Goal: Information Seeking & Learning: Learn about a topic

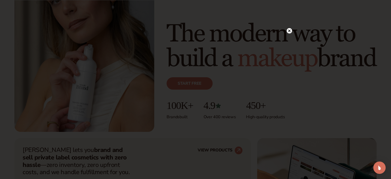
scroll to position [81, 0]
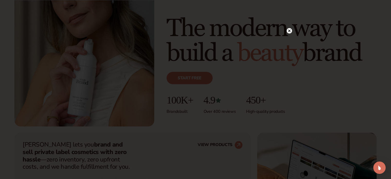
click at [289, 33] on circle at bounding box center [289, 30] width 5 height 5
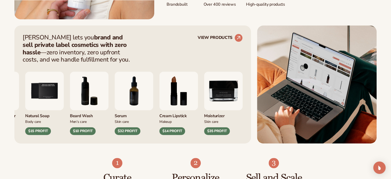
scroll to position [191, 0]
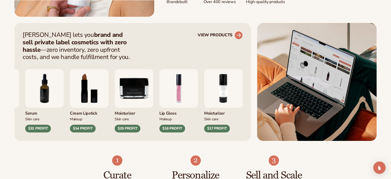
click at [216, 35] on link "VIEW PRODUCTS" at bounding box center [220, 35] width 45 height 8
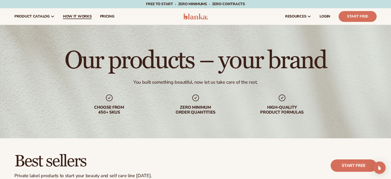
click at [66, 16] on span "How It Works" at bounding box center [77, 16] width 29 height 4
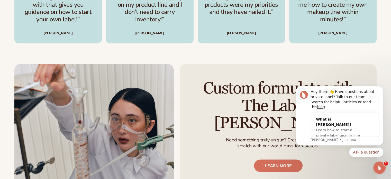
scroll to position [835, 0]
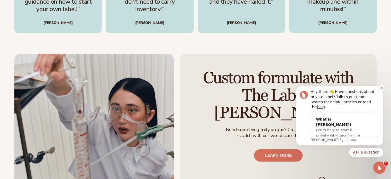
click at [380, 89] on icon "Dismiss notification" at bounding box center [381, 87] width 3 height 3
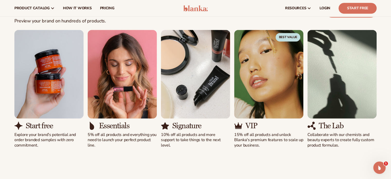
scroll to position [329, 0]
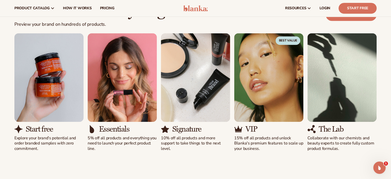
click at [25, 68] on img "1 / 5" at bounding box center [48, 77] width 69 height 88
click at [25, 127] on div "Start free" at bounding box center [48, 129] width 69 height 8
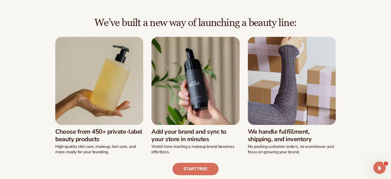
scroll to position [129, 0]
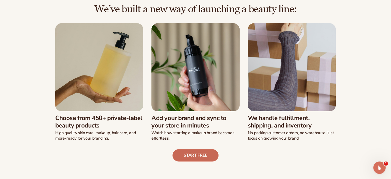
click at [202, 157] on link "Start free" at bounding box center [195, 155] width 46 height 12
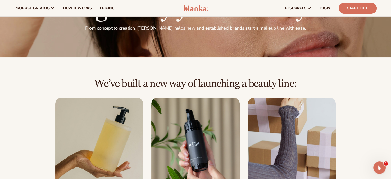
scroll to position [0, 0]
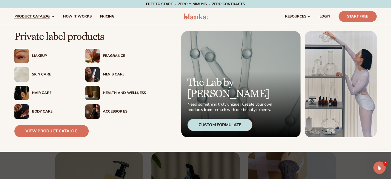
click at [36, 15] on span "product catalog" at bounding box center [31, 16] width 35 height 4
click at [109, 111] on div "Accessories" at bounding box center [124, 111] width 43 height 4
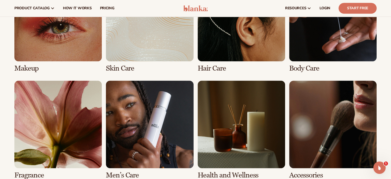
scroll to position [407, 0]
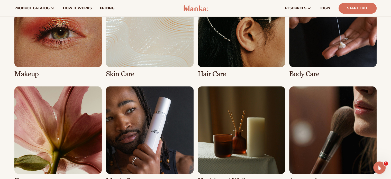
drag, startPoint x: 393, startPoint y: 20, endPoint x: 394, endPoint y: 80, distance: 59.7
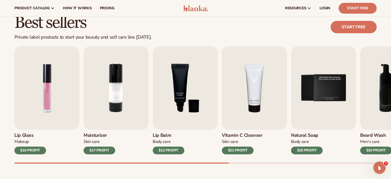
scroll to position [137, 0]
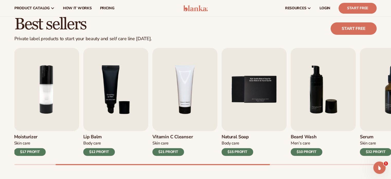
click at [180, 163] on div "Lip Gloss Makeup $16 PROFIT Moisturizer Skin Care $17 PROFIT Lip Balm Body Care…" at bounding box center [202, 106] width 377 height 117
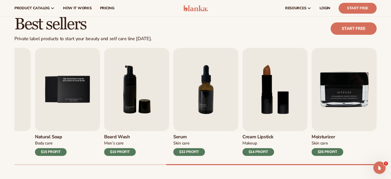
click at [206, 168] on div "Best sellers Private label products to start your beauty and self care line tod…" at bounding box center [195, 95] width 391 height 188
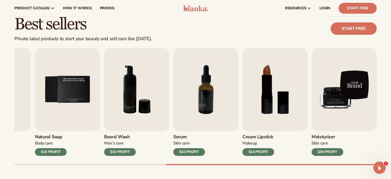
click at [357, 101] on img "9 / 9" at bounding box center [344, 89] width 65 height 83
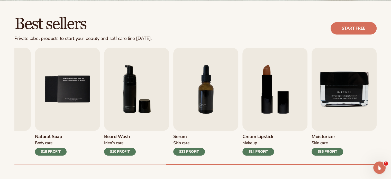
scroll to position [161, 0]
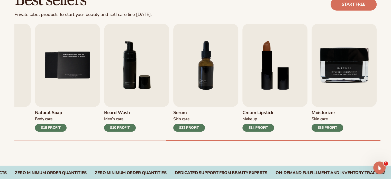
drag, startPoint x: 223, startPoint y: 139, endPoint x: 132, endPoint y: 134, distance: 91.4
click at [132, 134] on div "Lip Gloss Makeup $16 PROFIT Moisturizer Skin Care $17 PROFIT Lip Balm Body Care…" at bounding box center [202, 82] width 377 height 117
click at [187, 140] on div at bounding box center [273, 140] width 214 height 1
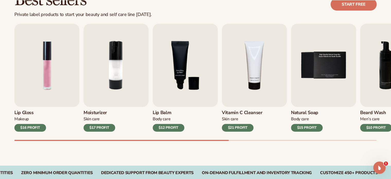
click at [20, 142] on div "Best sellers Private label products to start your beauty and self care line tod…" at bounding box center [195, 71] width 391 height 188
click at [103, 88] on img "2 / 9" at bounding box center [116, 65] width 65 height 83
click at [115, 84] on img "2 / 9" at bounding box center [116, 65] width 65 height 83
click at [101, 125] on div "$17 PROFIT" at bounding box center [100, 128] width 32 height 8
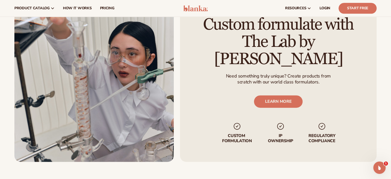
scroll to position [621, 0]
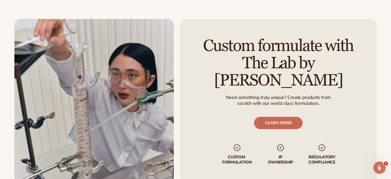
click at [277, 119] on link "LEARN MORE" at bounding box center [278, 122] width 49 height 12
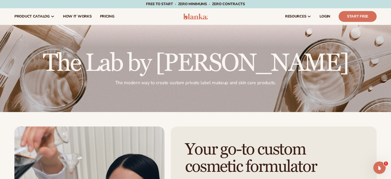
drag, startPoint x: 393, startPoint y: 17, endPoint x: 395, endPoint y: -19, distance: 35.8
click at [391, 0] on html "Skip to content Free to start · ZERO minimums · ZERO contracts · Free to start …" at bounding box center [195, 89] width 391 height 179
